Goal: Task Accomplishment & Management: Use online tool/utility

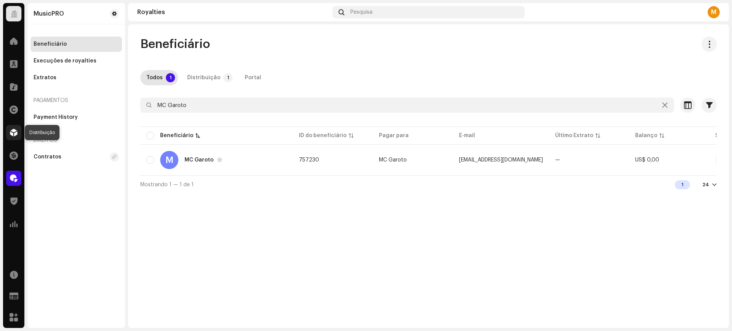
click at [11, 133] on span at bounding box center [14, 133] width 8 height 6
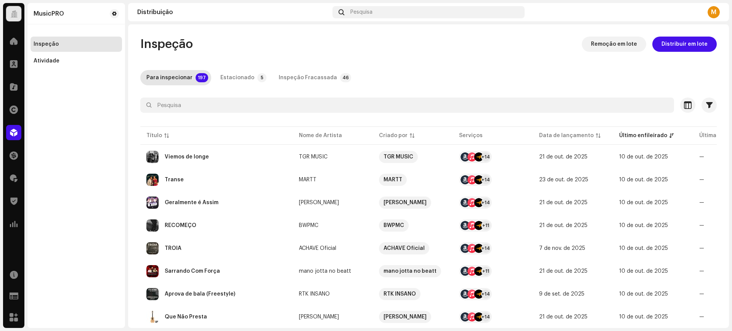
drag, startPoint x: 632, startPoint y: 0, endPoint x: 457, endPoint y: 44, distance: 181.2
click at [457, 44] on div "Inspeção Remoção em lote Distribuir em lote" at bounding box center [428, 44] width 577 height 15
click at [12, 39] on span at bounding box center [14, 41] width 8 height 6
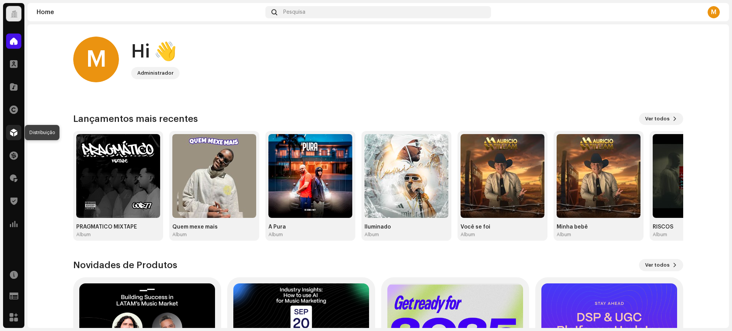
click at [11, 127] on div at bounding box center [13, 132] width 15 height 15
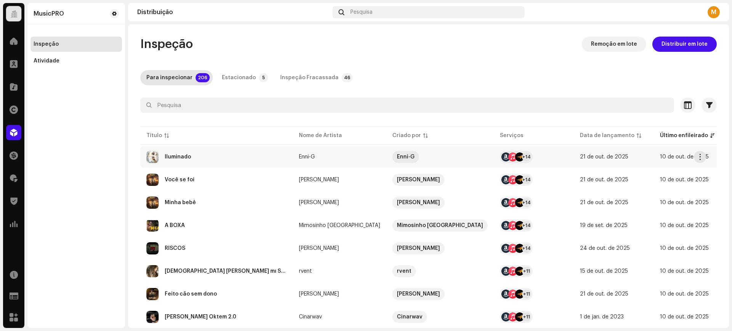
click at [237, 155] on div "Iluminado" at bounding box center [216, 157] width 140 height 12
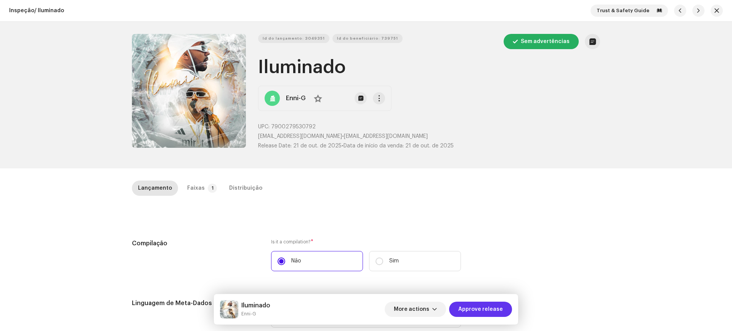
click at [494, 313] on span "Approve release" at bounding box center [481, 309] width 45 height 15
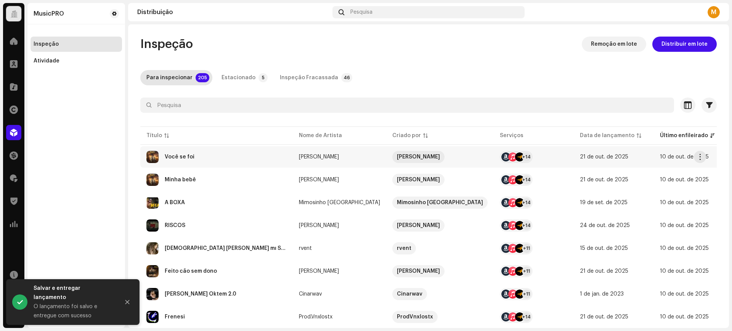
click at [201, 151] on div "Você se foi" at bounding box center [216, 157] width 140 height 12
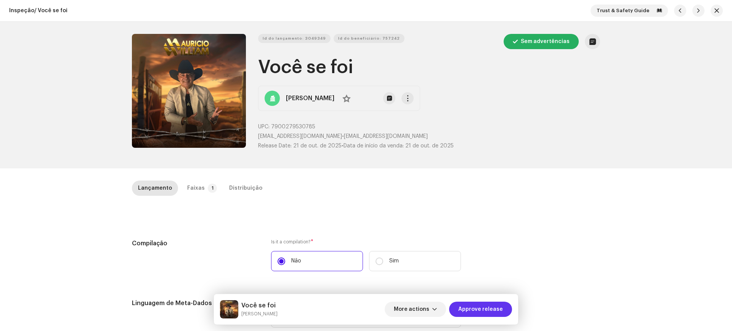
click at [477, 303] on span "Approve release" at bounding box center [481, 309] width 45 height 15
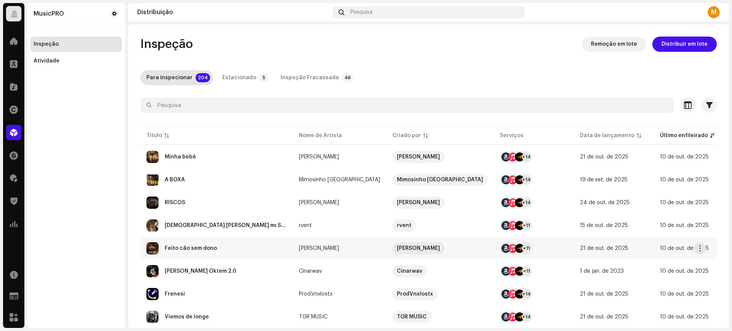
click at [208, 239] on td "Feito cão sem dono" at bounding box center [216, 248] width 153 height 21
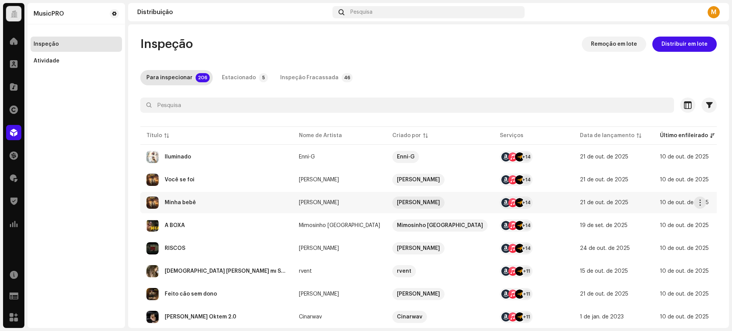
click at [208, 195] on td "Minha bebê" at bounding box center [216, 202] width 153 height 21
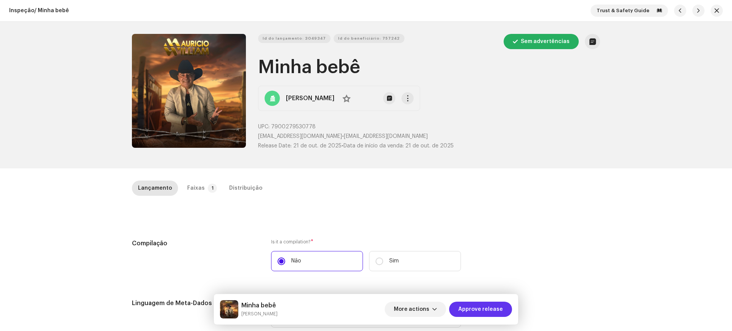
click at [490, 307] on span "Approve release" at bounding box center [481, 309] width 45 height 15
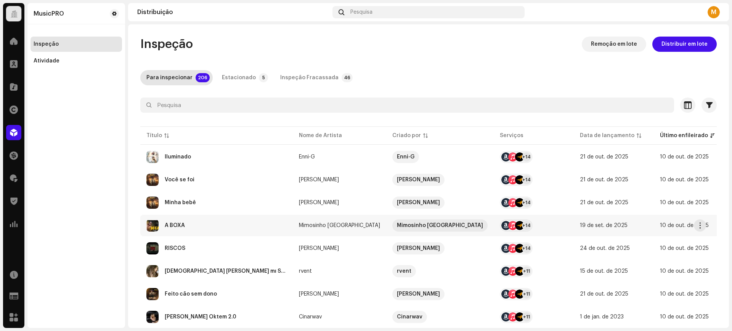
click at [225, 230] on div "A BOXA" at bounding box center [216, 226] width 140 height 12
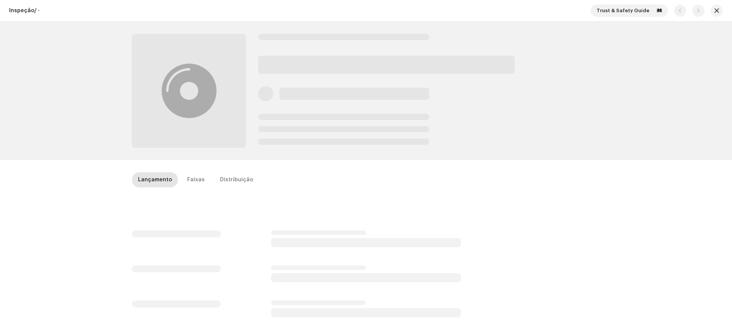
click at [225, 230] on div "Lançamento Faixas Distribuição" at bounding box center [366, 319] width 493 height 295
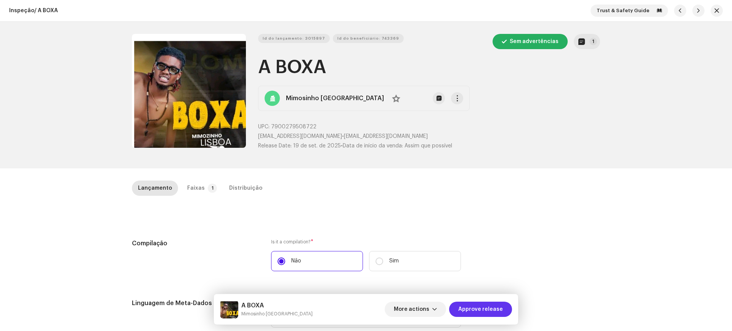
click at [465, 307] on span "Approve release" at bounding box center [481, 309] width 45 height 15
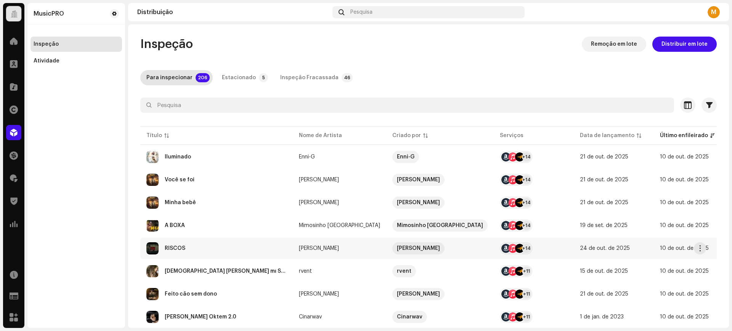
click at [211, 249] on div "RISCOS" at bounding box center [216, 249] width 140 height 12
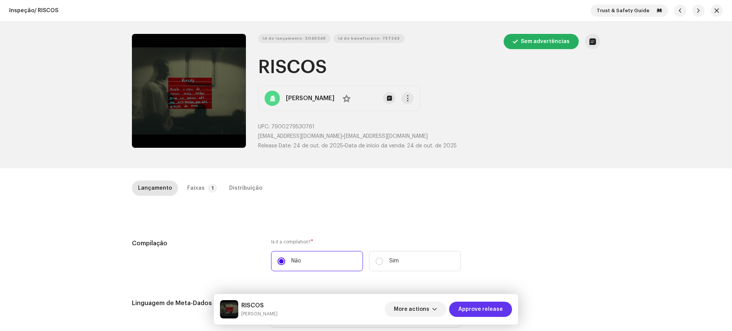
click at [478, 307] on span "Approve release" at bounding box center [481, 309] width 45 height 15
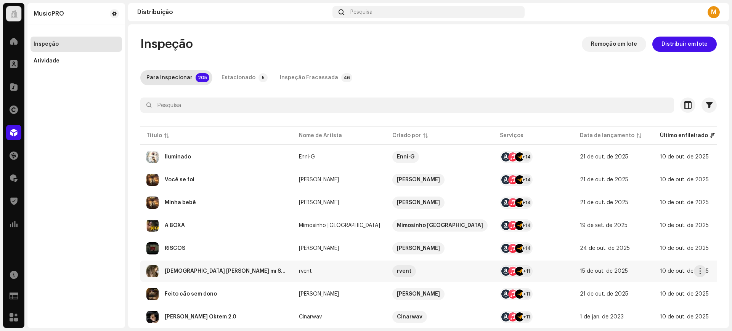
click at [221, 269] on div "[DEMOGRAPHIC_DATA] [PERSON_NAME] mı Slowed Reverb" at bounding box center [226, 271] width 122 height 5
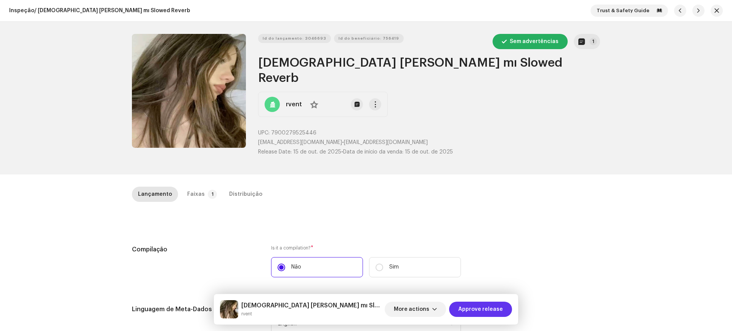
click at [471, 312] on span "Approve release" at bounding box center [481, 309] width 45 height 15
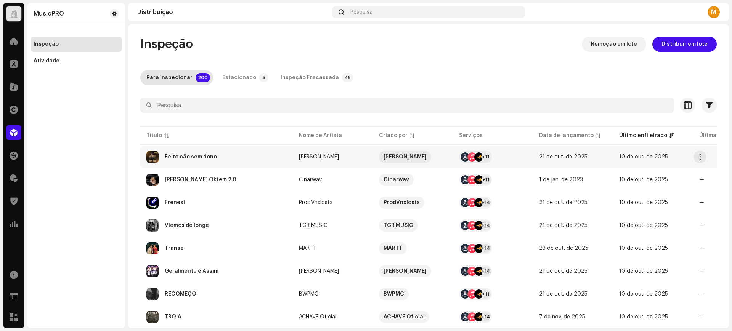
click at [270, 167] on td "Feito cão sem dono" at bounding box center [216, 156] width 153 height 21
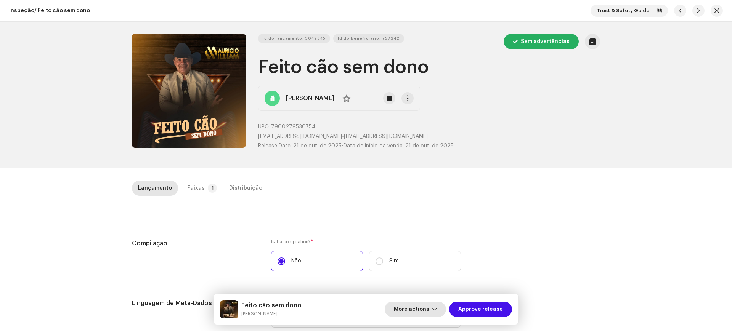
click at [444, 314] on button "More actions" at bounding box center [415, 309] width 61 height 15
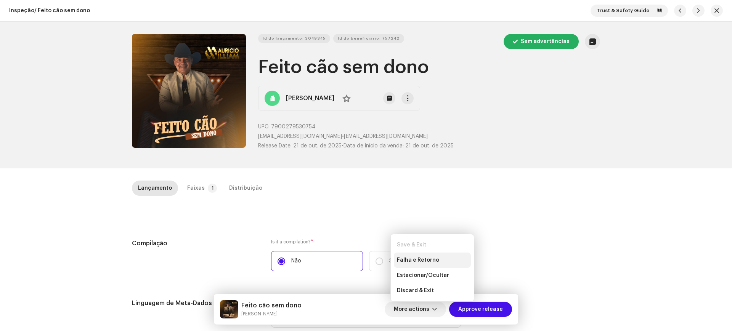
click at [414, 261] on span "Falha e Retorno" at bounding box center [418, 260] width 42 height 6
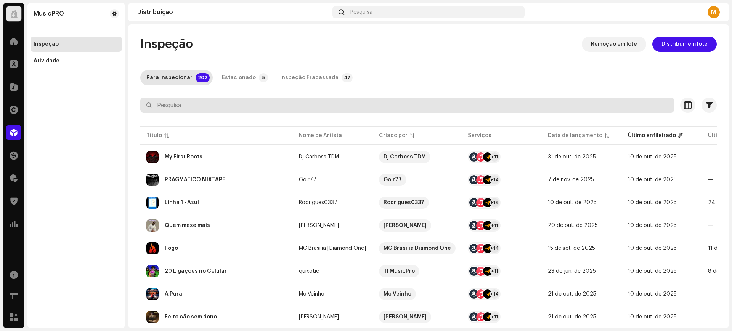
paste input "7900279529499"
click at [249, 108] on input "text" at bounding box center [407, 105] width 534 height 15
type input "7900279529499"
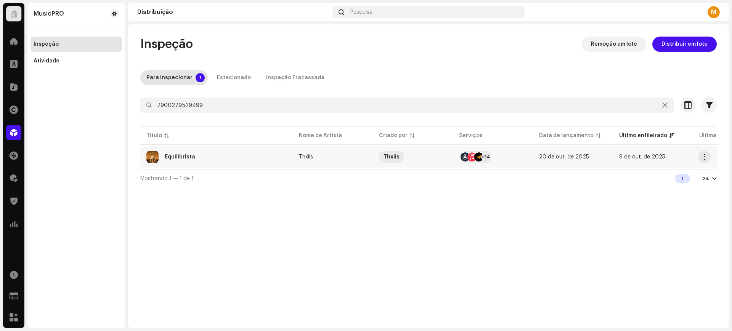
click at [262, 150] on td "Equilibrista" at bounding box center [216, 156] width 153 height 21
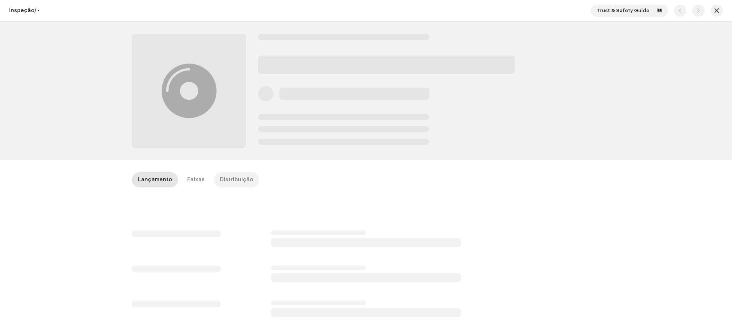
click at [225, 173] on div "Distribuição" at bounding box center [236, 179] width 33 height 15
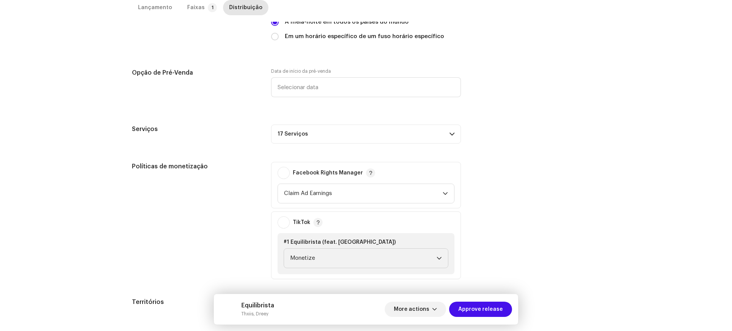
scroll to position [310, 0]
click at [454, 135] on p-accordion-header "17 Serviços" at bounding box center [366, 133] width 190 height 19
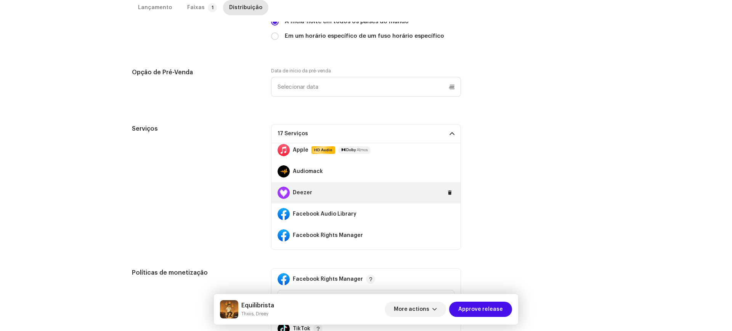
scroll to position [26, 0]
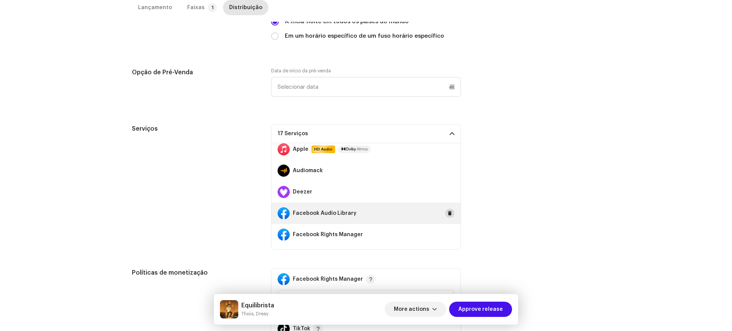
click at [448, 211] on span at bounding box center [450, 214] width 5 height 6
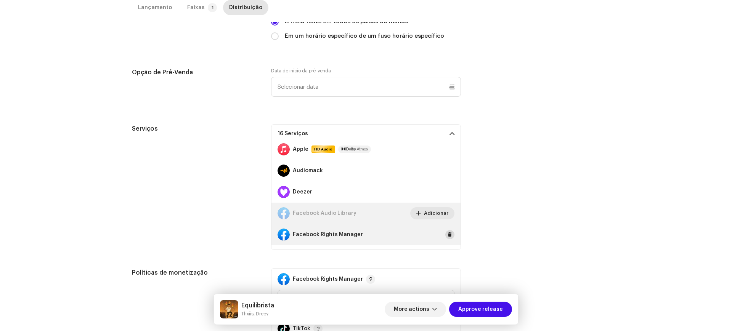
click at [448, 235] on span at bounding box center [450, 235] width 5 height 6
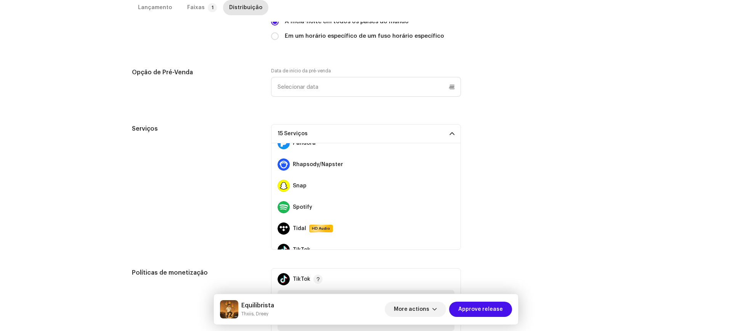
scroll to position [257, 0]
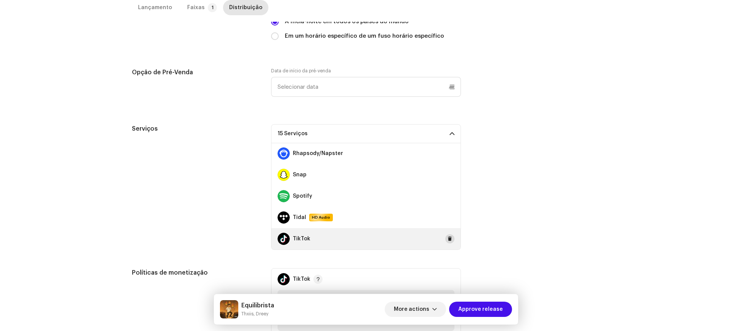
click at [448, 238] on span at bounding box center [450, 239] width 5 height 6
click at [504, 229] on div "Serviços 14 Serviços Amazon HD Audio Apple HD Audio Audiomack Deezer Facebook A…" at bounding box center [366, 187] width 468 height 126
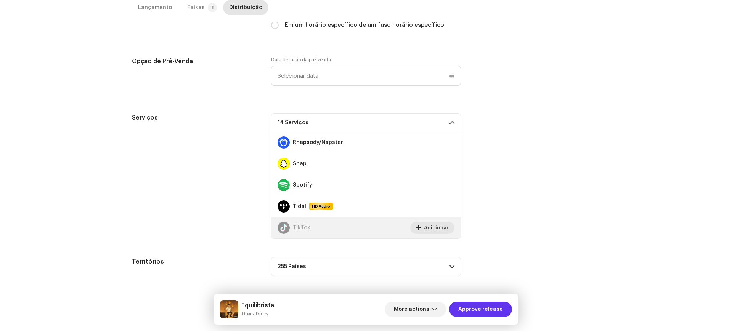
click at [492, 311] on span "Approve release" at bounding box center [481, 309] width 45 height 15
